Goal: Task Accomplishment & Management: Manage account settings

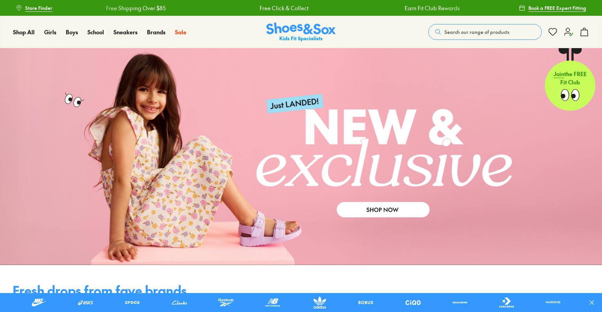
click at [567, 26] on div "Search our range of products Clear Close Popular Searches asics nike crocs bobu…" at bounding box center [508, 31] width 161 height 17
click at [568, 30] on icon at bounding box center [568, 31] width 9 height 9
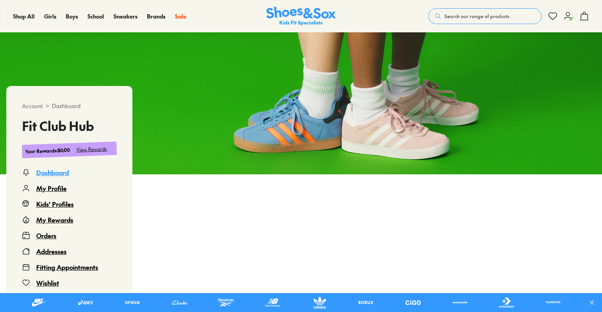
scroll to position [39, 0]
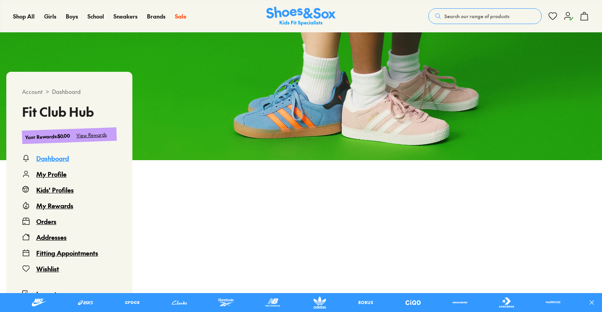
click at [53, 219] on div "Orders" at bounding box center [46, 220] width 20 height 9
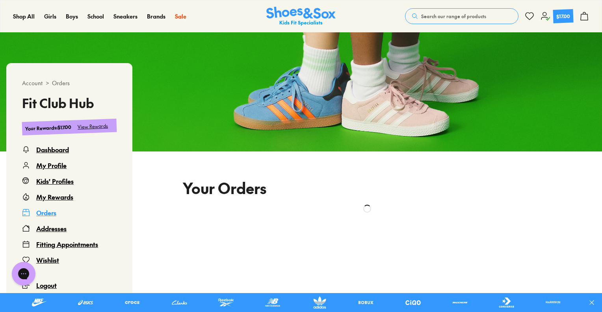
click at [47, 212] on div "Orders" at bounding box center [46, 212] width 20 height 9
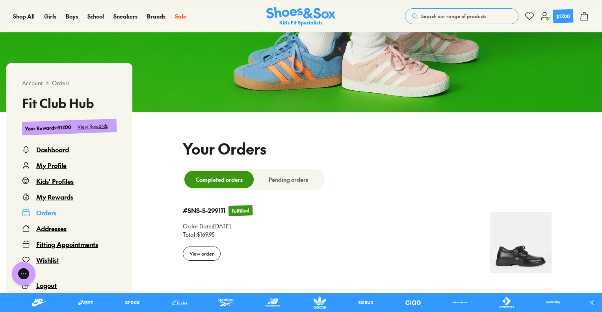
select select
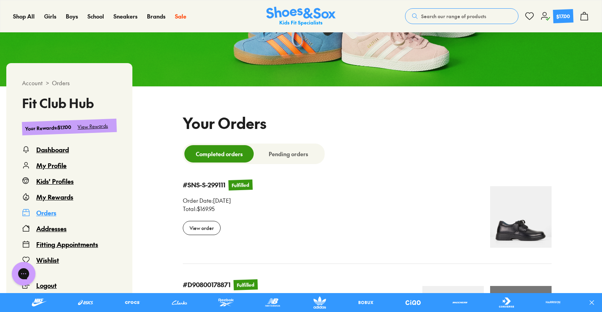
scroll to position [127, 0]
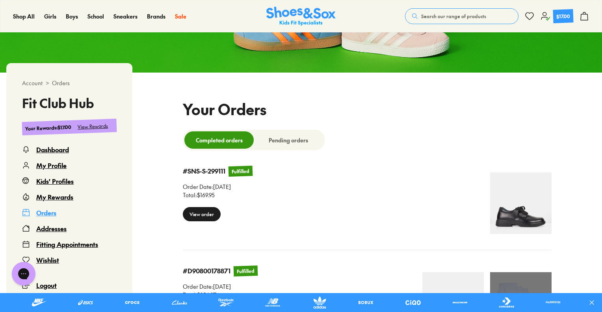
click at [200, 212] on div "View order" at bounding box center [202, 214] width 38 height 14
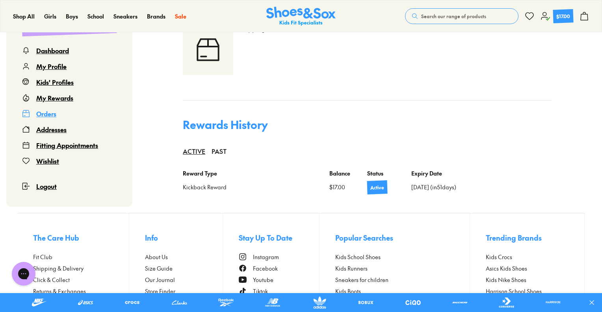
scroll to position [481, 0]
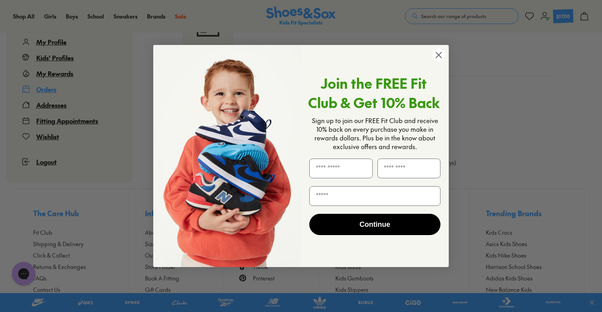
click at [437, 56] on circle "Close dialog" at bounding box center [438, 54] width 13 height 13
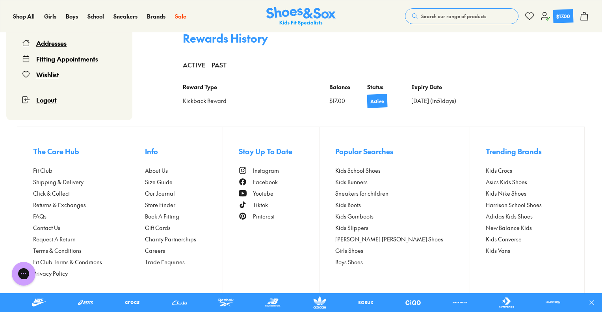
scroll to position [548, 0]
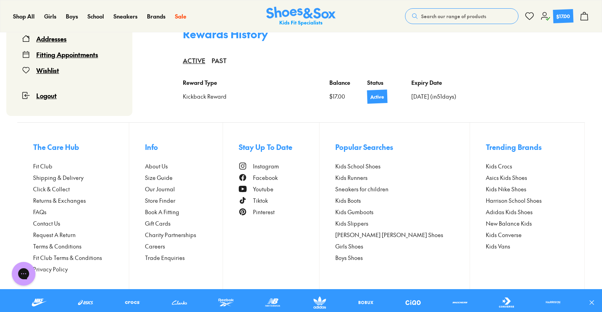
click at [58, 233] on span "Request A Return" at bounding box center [54, 234] width 43 height 8
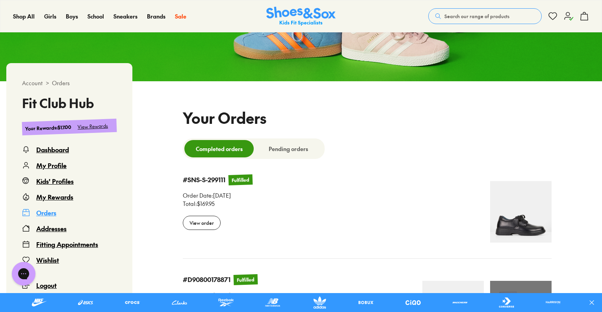
select select
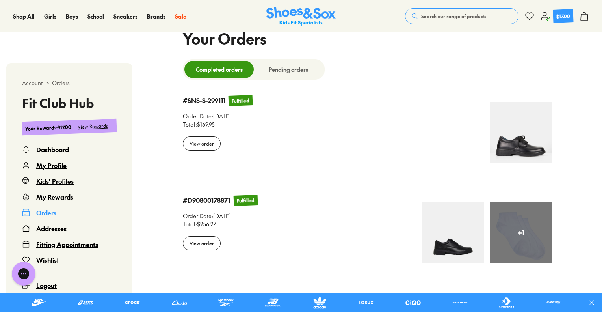
scroll to position [184, 0]
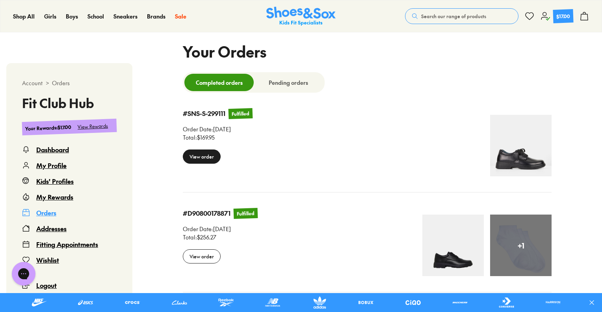
click at [196, 158] on div "View order" at bounding box center [202, 156] width 38 height 14
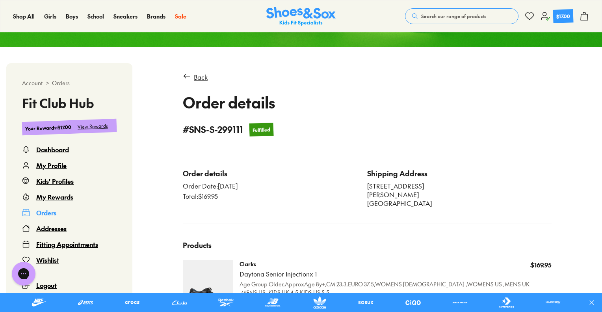
scroll to position [166, 0]
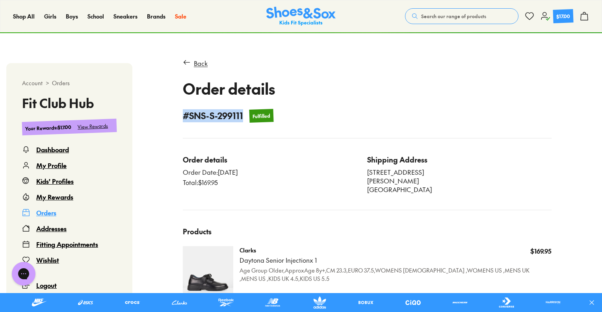
drag, startPoint x: 184, startPoint y: 114, endPoint x: 244, endPoint y: 114, distance: 59.5
click at [244, 114] on div "# SNS-S-299111 Fulfilled" at bounding box center [367, 115] width 369 height 13
copy h4 "# SNS-S-299111"
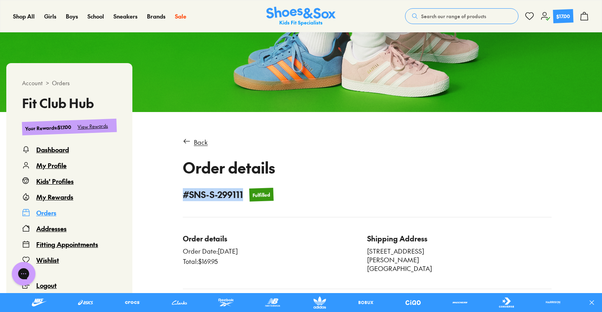
click at [225, 191] on h4 "# SNS-S-299111" at bounding box center [213, 194] width 60 height 13
click at [197, 141] on div "Back" at bounding box center [201, 141] width 14 height 9
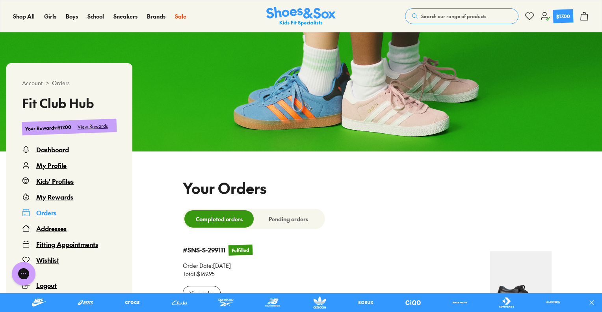
select select
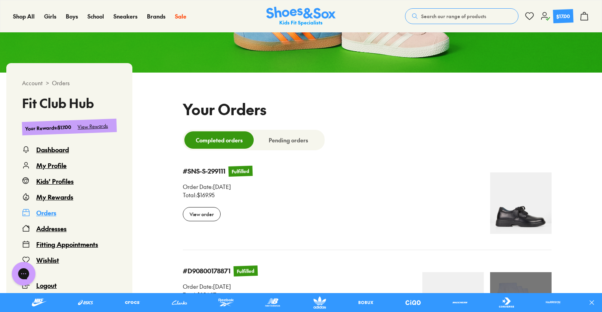
scroll to position [166, 0]
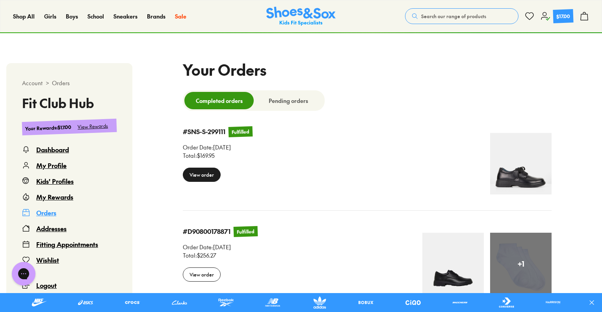
click at [204, 177] on div "View order" at bounding box center [202, 174] width 38 height 14
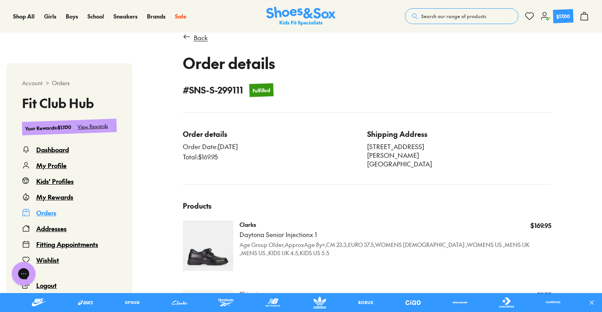
scroll to position [206, 0]
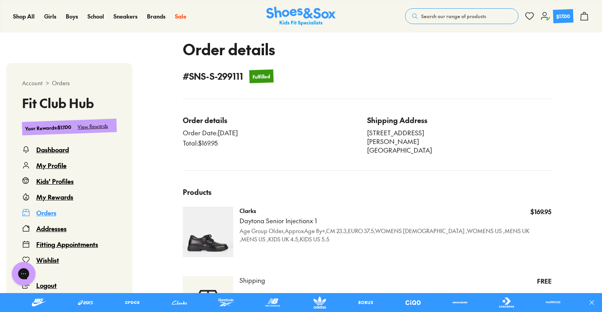
click at [208, 241] on img at bounding box center [208, 231] width 50 height 50
click at [255, 221] on p "Daytona Senior Injection x 1" at bounding box center [385, 220] width 291 height 9
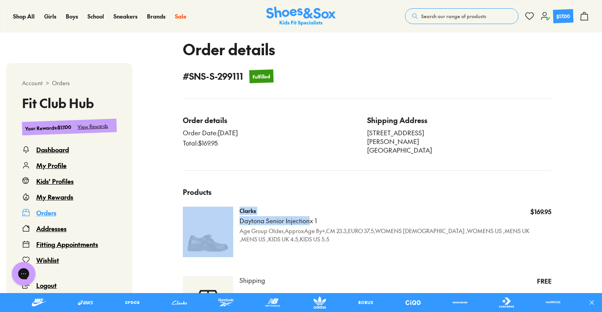
drag, startPoint x: 309, startPoint y: 220, endPoint x: 233, endPoint y: 219, distance: 76.0
click at [233, 219] on div "Clarks Daytona Senior Injection x 1 Age Group Older,ApproxAge 8y+,CM 23.3,EURO …" at bounding box center [367, 231] width 369 height 50
copy div "Clarks Daytona Senior Injection"
click at [442, 16] on span "Search our range of products" at bounding box center [453, 16] width 65 height 7
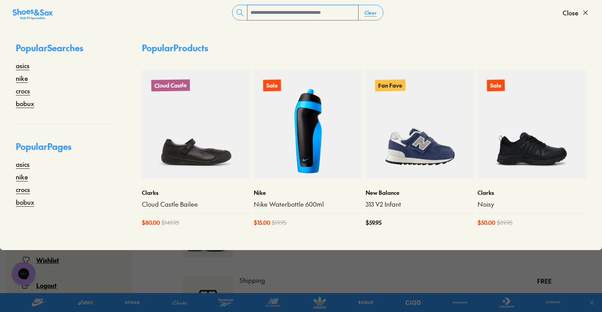
paste input "**********"
type input "**********"
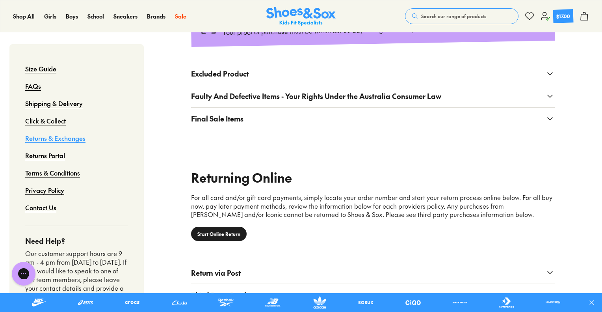
scroll to position [315, 0]
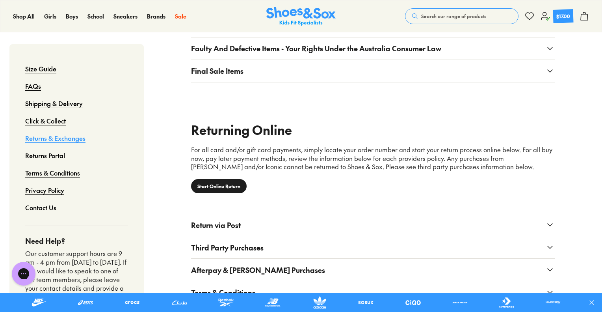
click at [241, 189] on link "Start Online Return" at bounding box center [219, 186] width 56 height 14
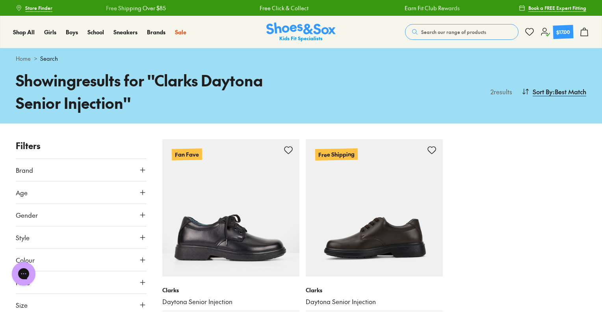
scroll to position [39, 0]
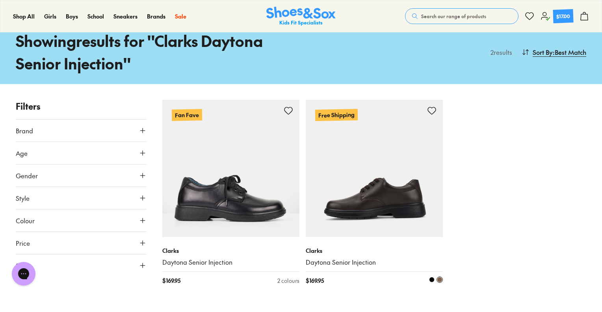
click at [375, 199] on img at bounding box center [374, 168] width 137 height 137
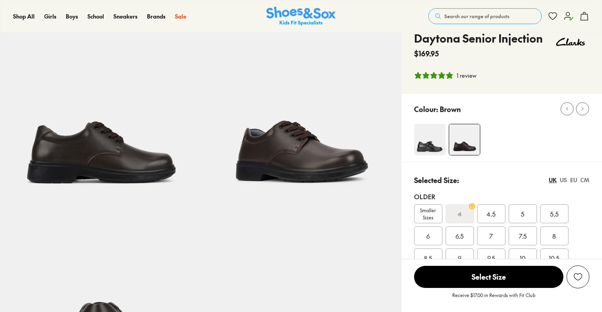
select select "*"
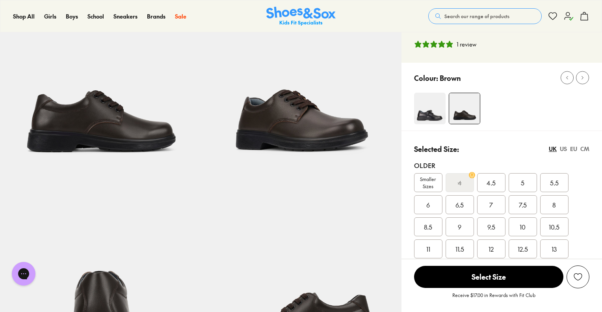
scroll to position [118, 0]
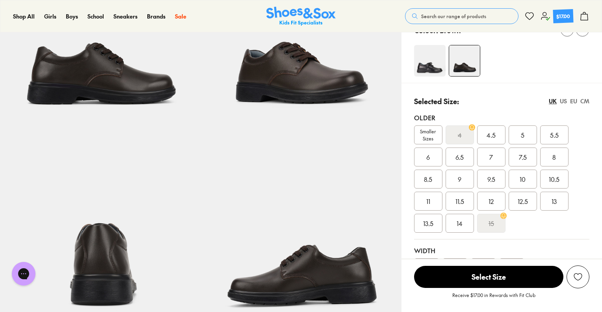
click at [521, 137] on span "5" at bounding box center [523, 134] width 4 height 9
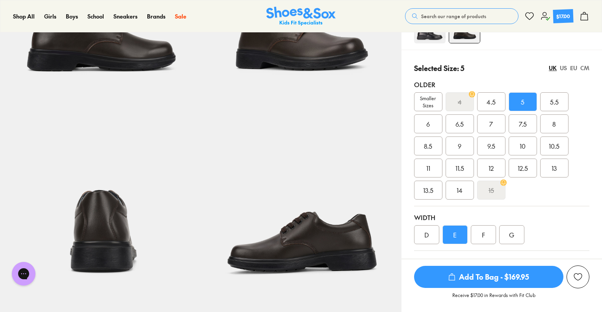
scroll to position [197, 0]
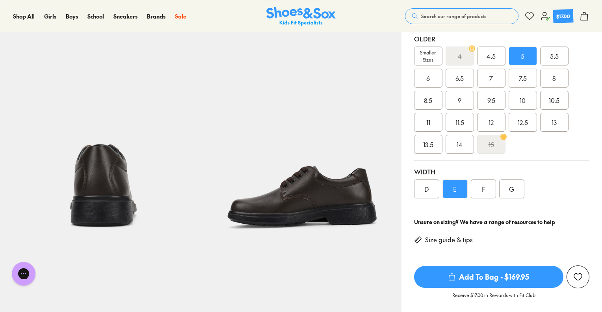
click at [428, 192] on div "D" at bounding box center [426, 188] width 25 height 19
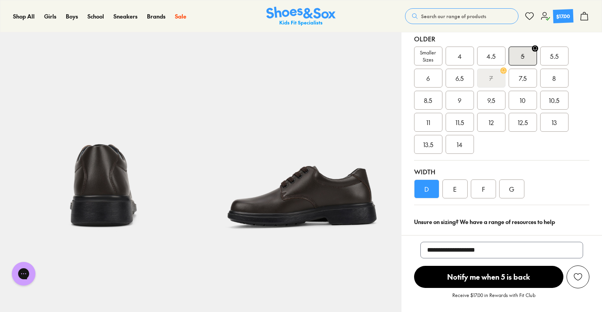
click at [548, 56] on div "5.5" at bounding box center [554, 55] width 28 height 19
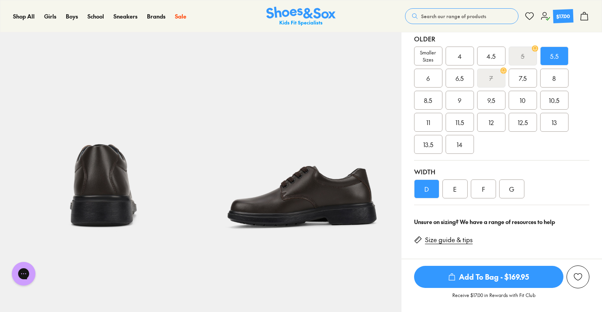
click at [493, 56] on span "4.5" at bounding box center [491, 55] width 9 height 9
click at [516, 55] on div "5" at bounding box center [523, 55] width 28 height 19
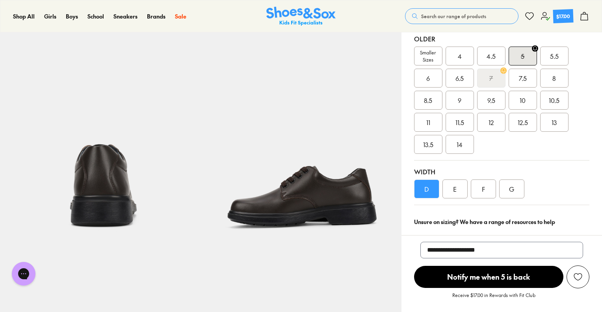
click at [548, 54] on div "5.5" at bounding box center [554, 55] width 28 height 19
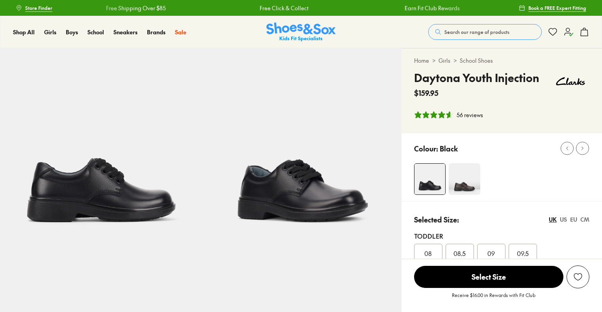
select select "*"
